Goal: Check status: Check status

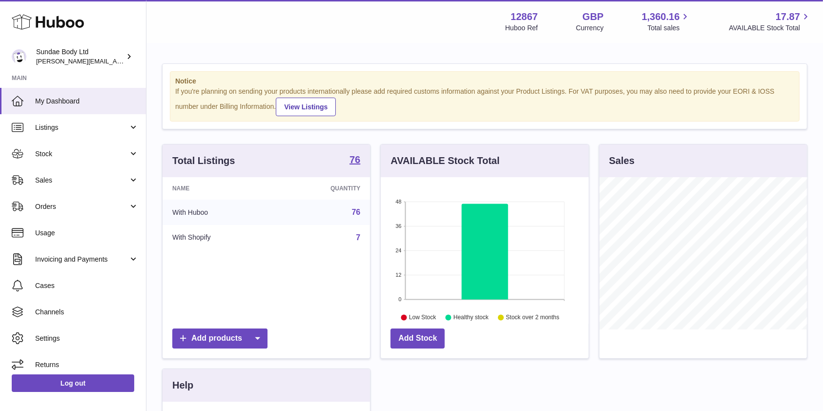
scroll to position [152, 208]
click at [55, 207] on span "Orders" at bounding box center [81, 206] width 93 height 9
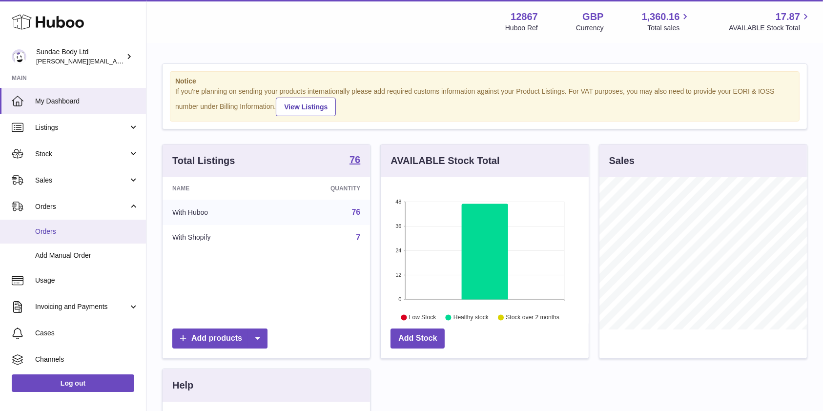
click at [45, 233] on span "Orders" at bounding box center [87, 231] width 104 height 9
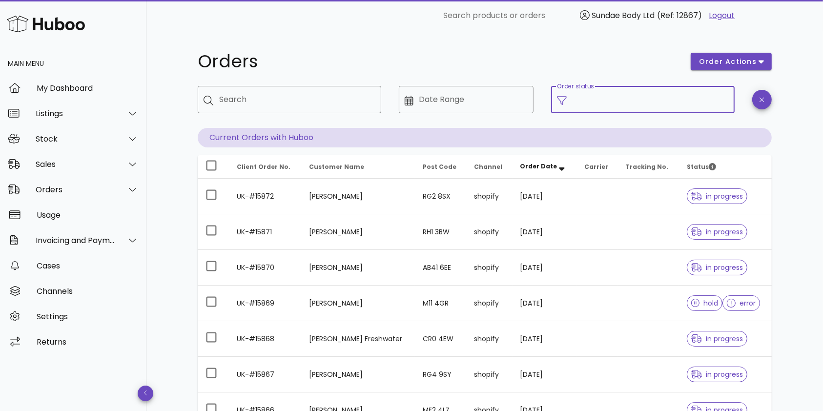
click at [623, 98] on input "Order status" at bounding box center [651, 100] width 156 height 16
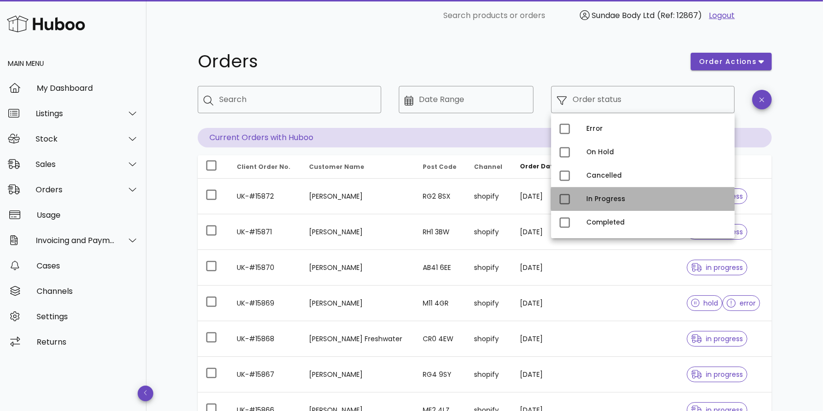
click at [588, 201] on div "In Progress" at bounding box center [657, 199] width 141 height 8
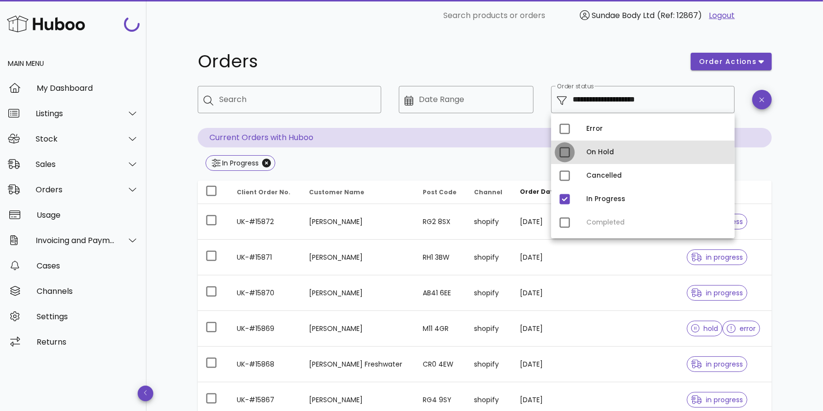
click at [566, 152] on div at bounding box center [565, 152] width 17 height 17
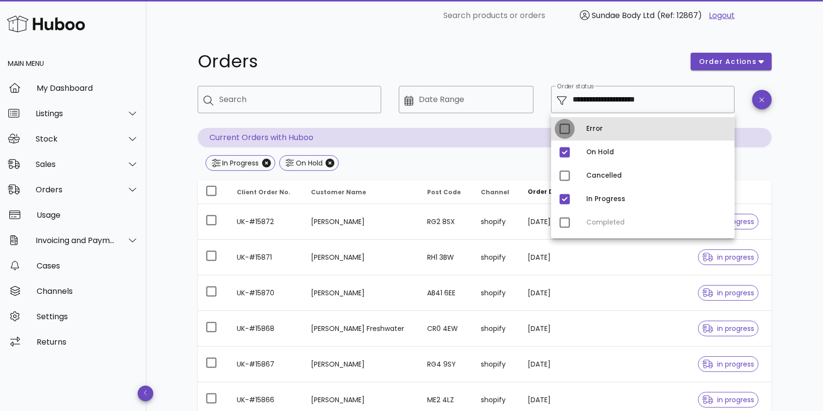
click at [566, 128] on div at bounding box center [565, 129] width 17 height 17
type input "**********"
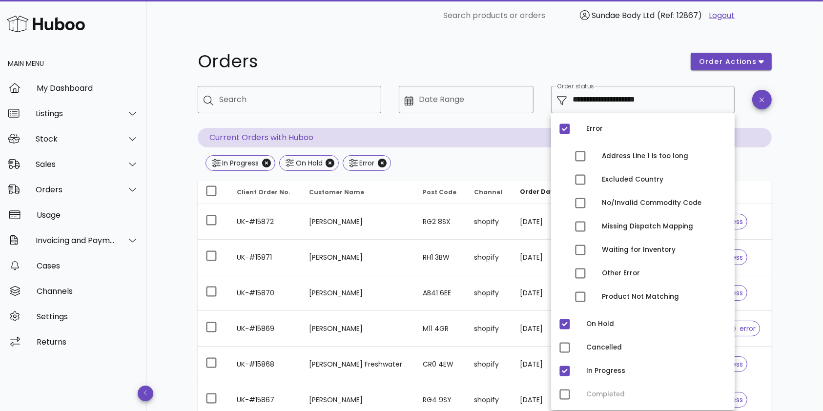
click at [513, 69] on h1 "Orders" at bounding box center [439, 62] width 482 height 18
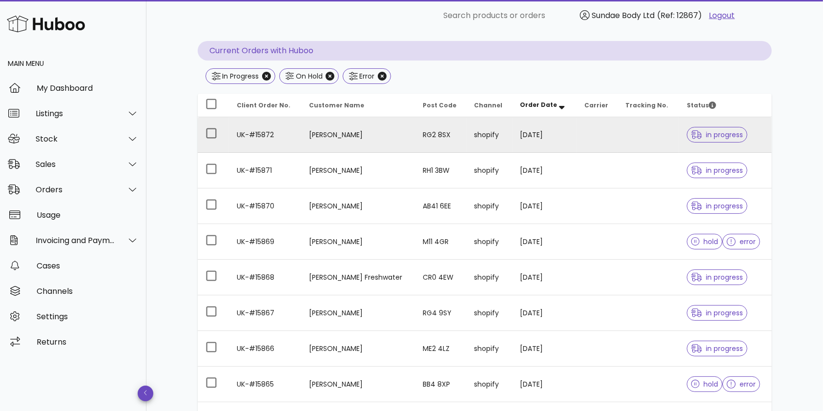
scroll to position [90, 0]
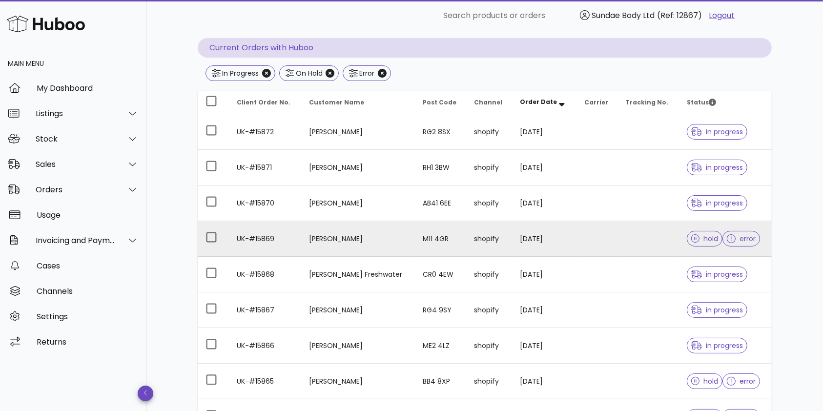
click at [540, 236] on td "29/09/2025" at bounding box center [545, 239] width 64 height 36
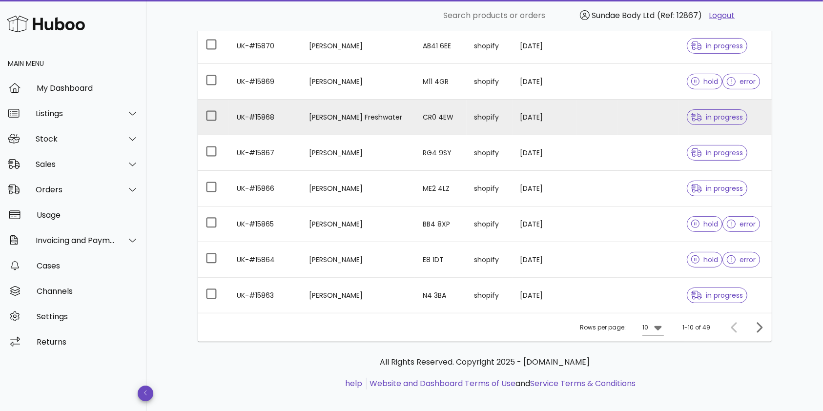
scroll to position [252, 0]
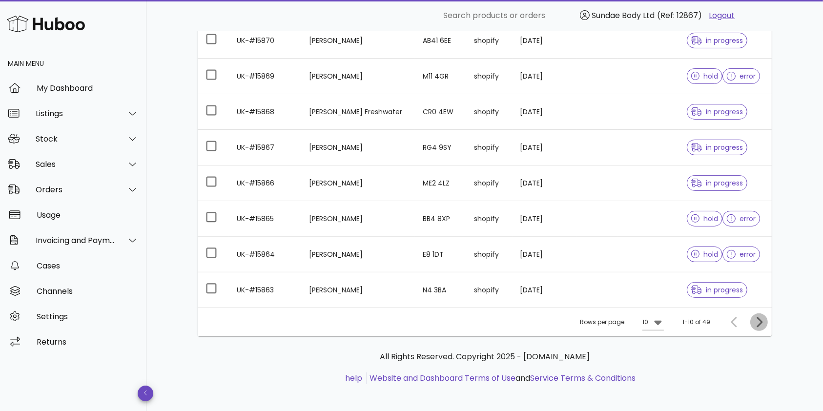
click at [757, 322] on icon "Next page" at bounding box center [760, 322] width 12 height 12
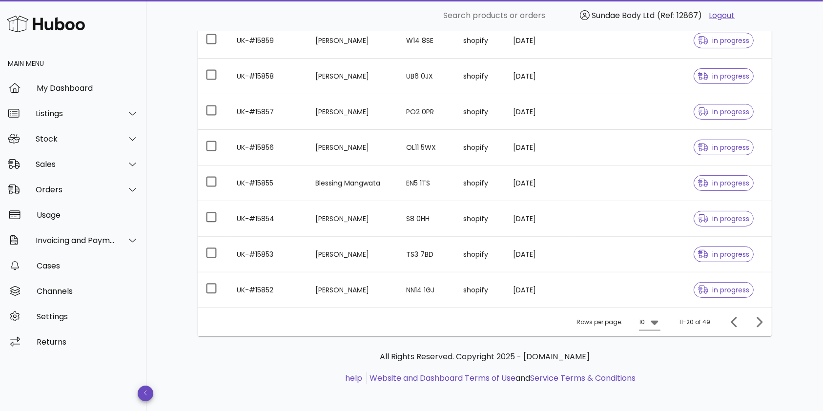
click at [657, 322] on icon at bounding box center [654, 323] width 7 height 4
click at [655, 374] on div "50" at bounding box center [654, 376] width 10 height 9
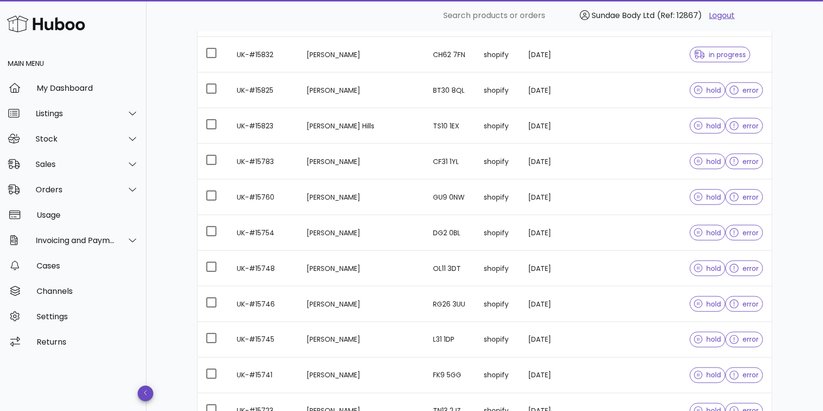
scroll to position [1645, 0]
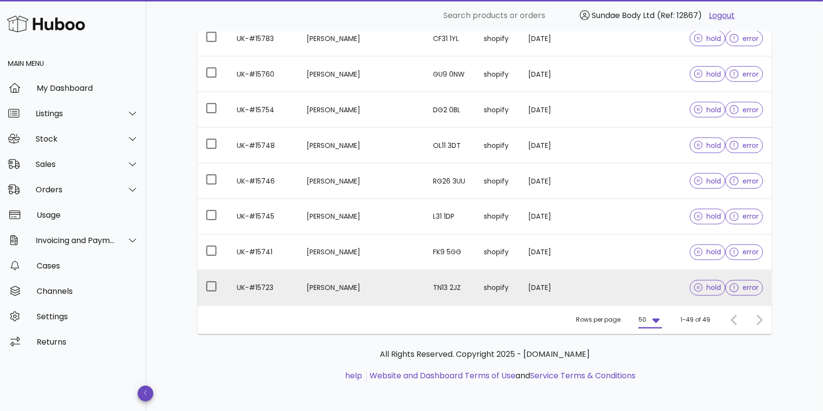
click at [336, 283] on td "Zoe Bonser" at bounding box center [362, 288] width 126 height 35
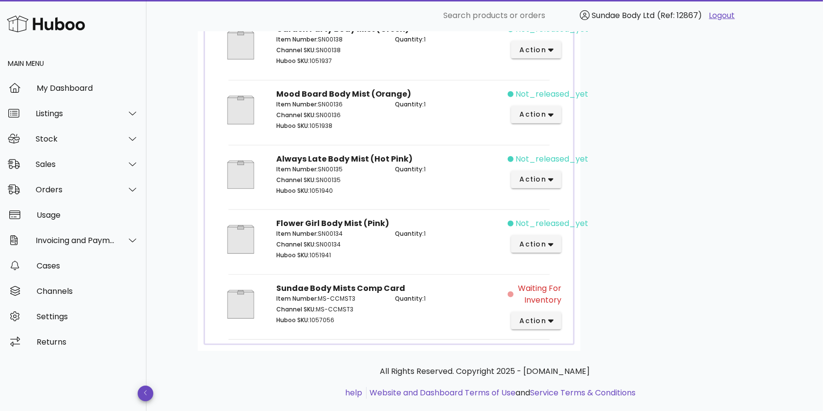
scroll to position [487, 0]
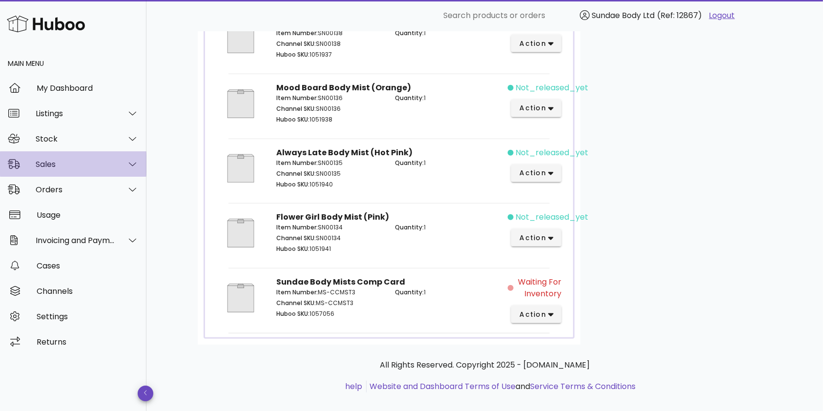
click at [50, 167] on div "Sales" at bounding box center [76, 164] width 80 height 9
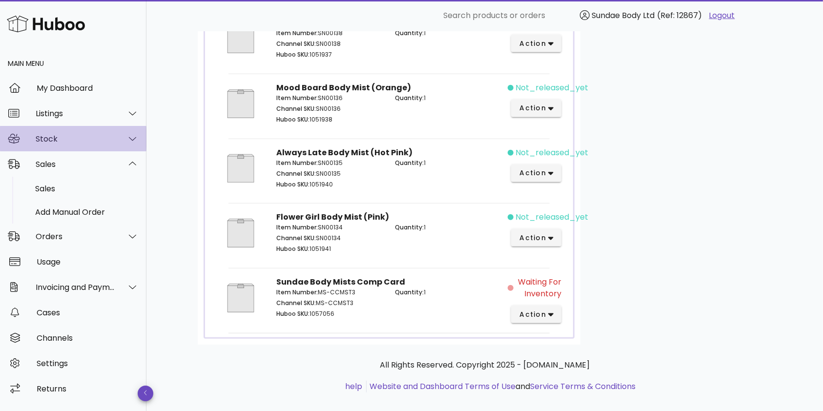
click at [54, 142] on div "Stock" at bounding box center [76, 138] width 80 height 9
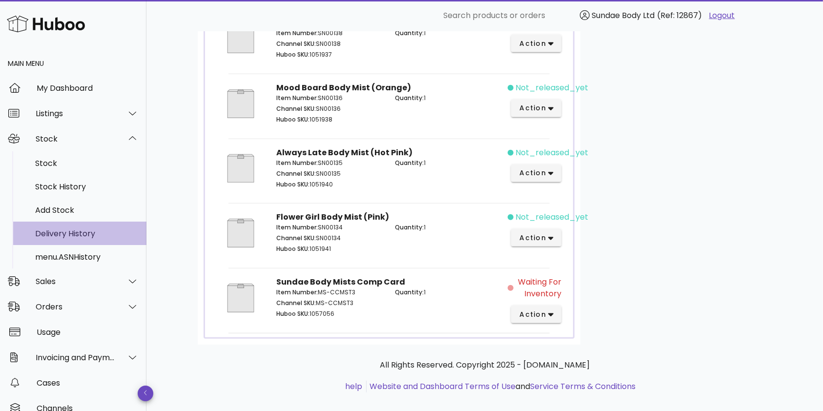
click at [52, 232] on div "Delivery History" at bounding box center [87, 233] width 104 height 9
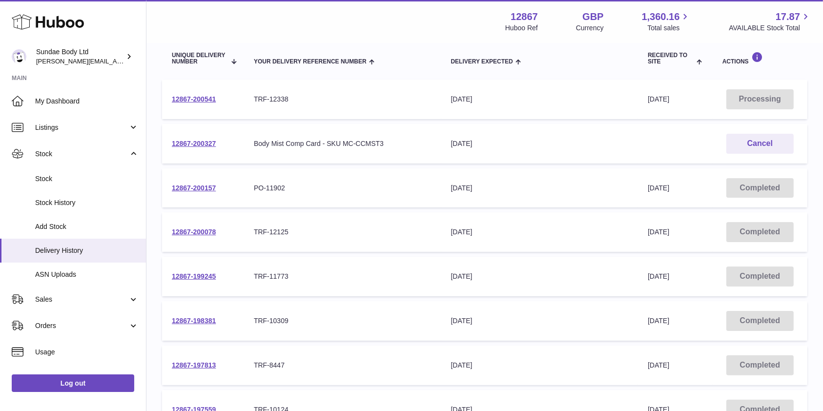
scroll to position [114, 0]
click at [197, 231] on link "12867-200078" at bounding box center [194, 232] width 44 height 8
click at [200, 186] on link "12867-200157" at bounding box center [194, 188] width 44 height 8
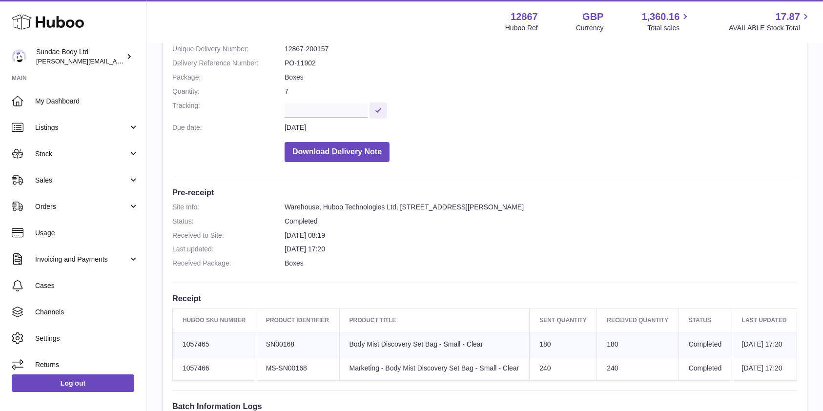
scroll to position [121, 0]
click at [534, 150] on dd "Download Delivery Note" at bounding box center [541, 148] width 513 height 25
